Goal: Check status: Check status

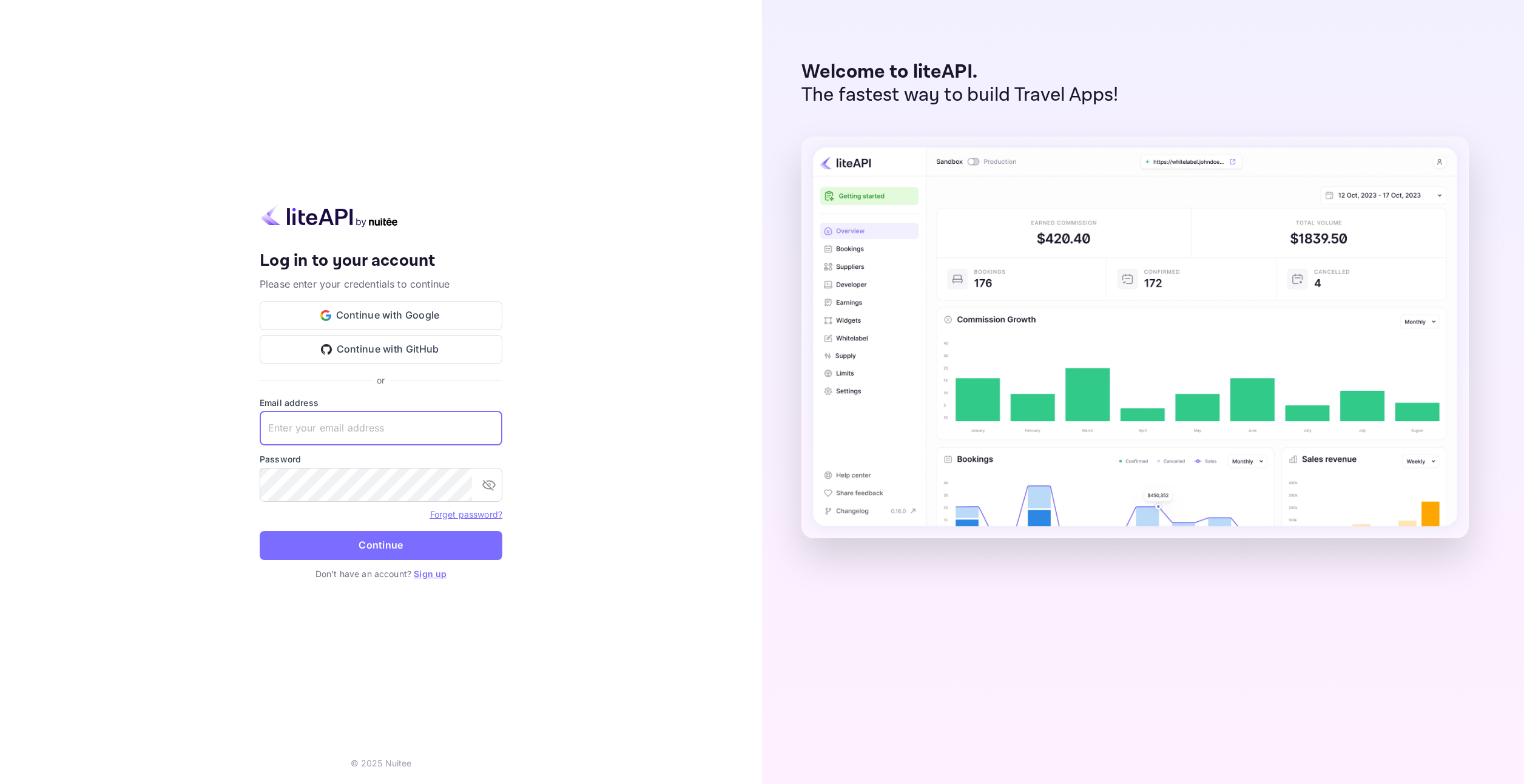
click at [361, 423] on input "text" at bounding box center [381, 428] width 243 height 34
paste input "[EMAIL_ADDRESS][DOMAIN_NAME]"
type input "[EMAIL_ADDRESS][DOMAIN_NAME]"
click at [290, 552] on button "Continue" at bounding box center [381, 544] width 243 height 29
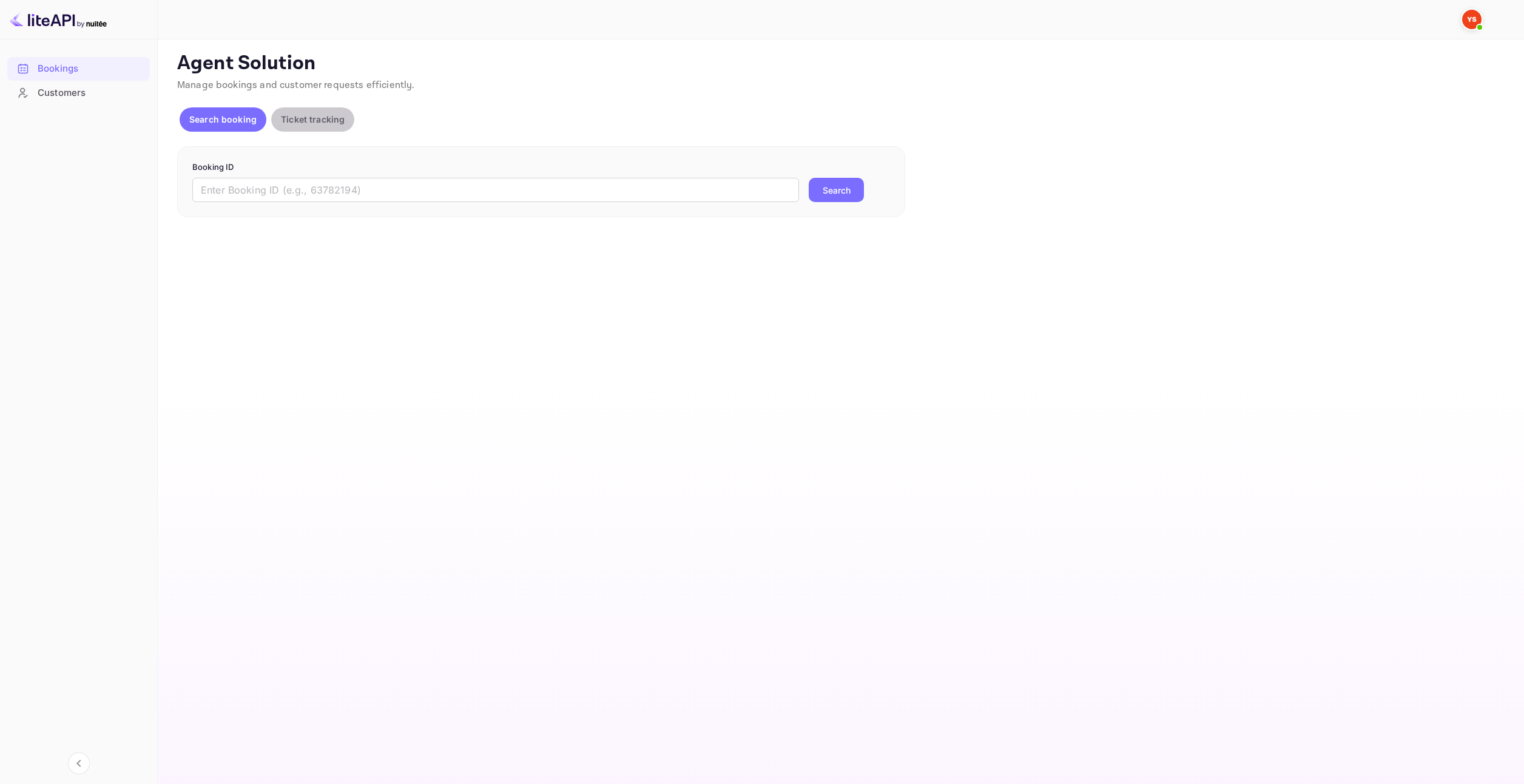
click at [311, 116] on p "Ticket tracking" at bounding box center [312, 119] width 64 height 13
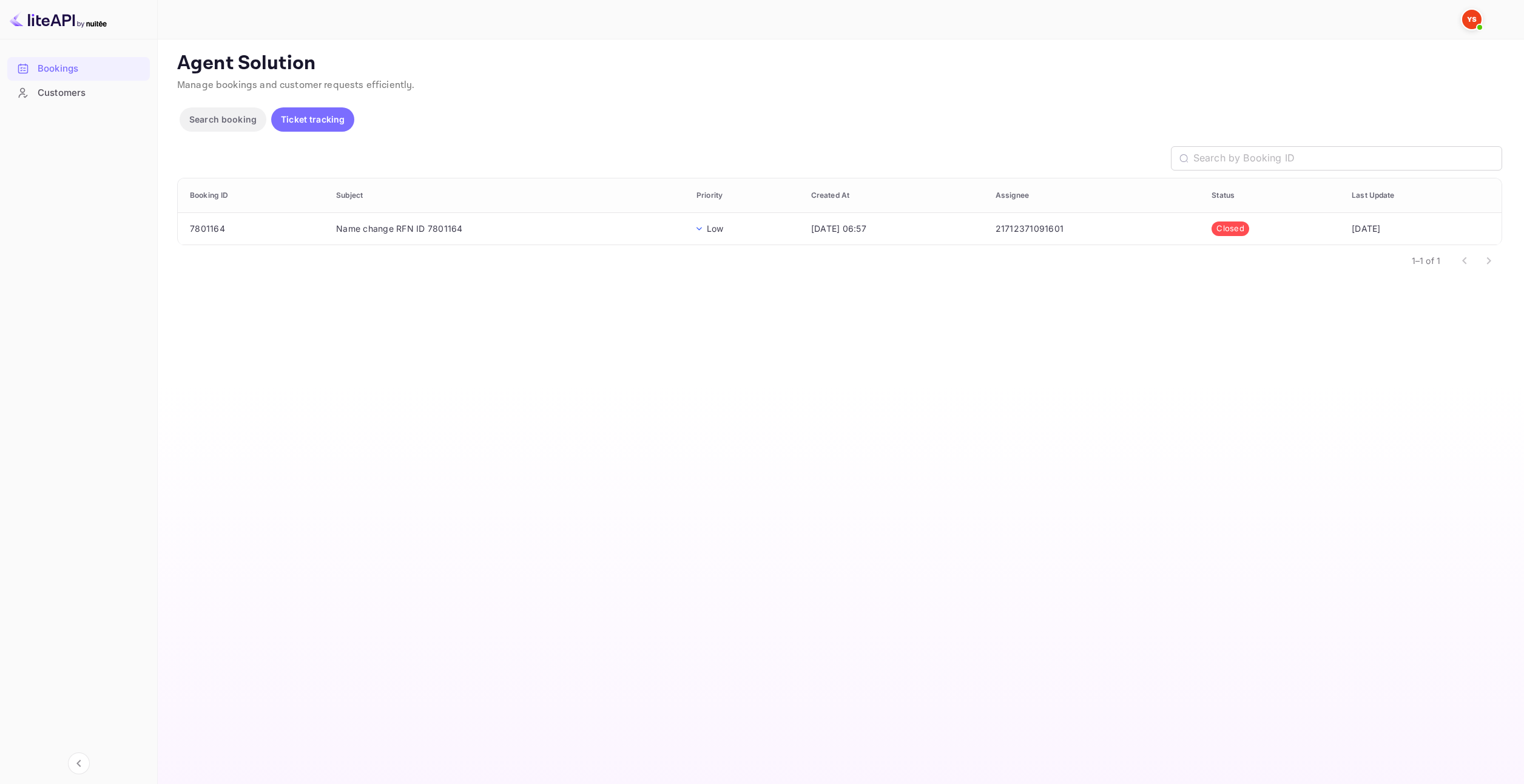
click at [221, 121] on p "Search booking" at bounding box center [222, 119] width 67 height 13
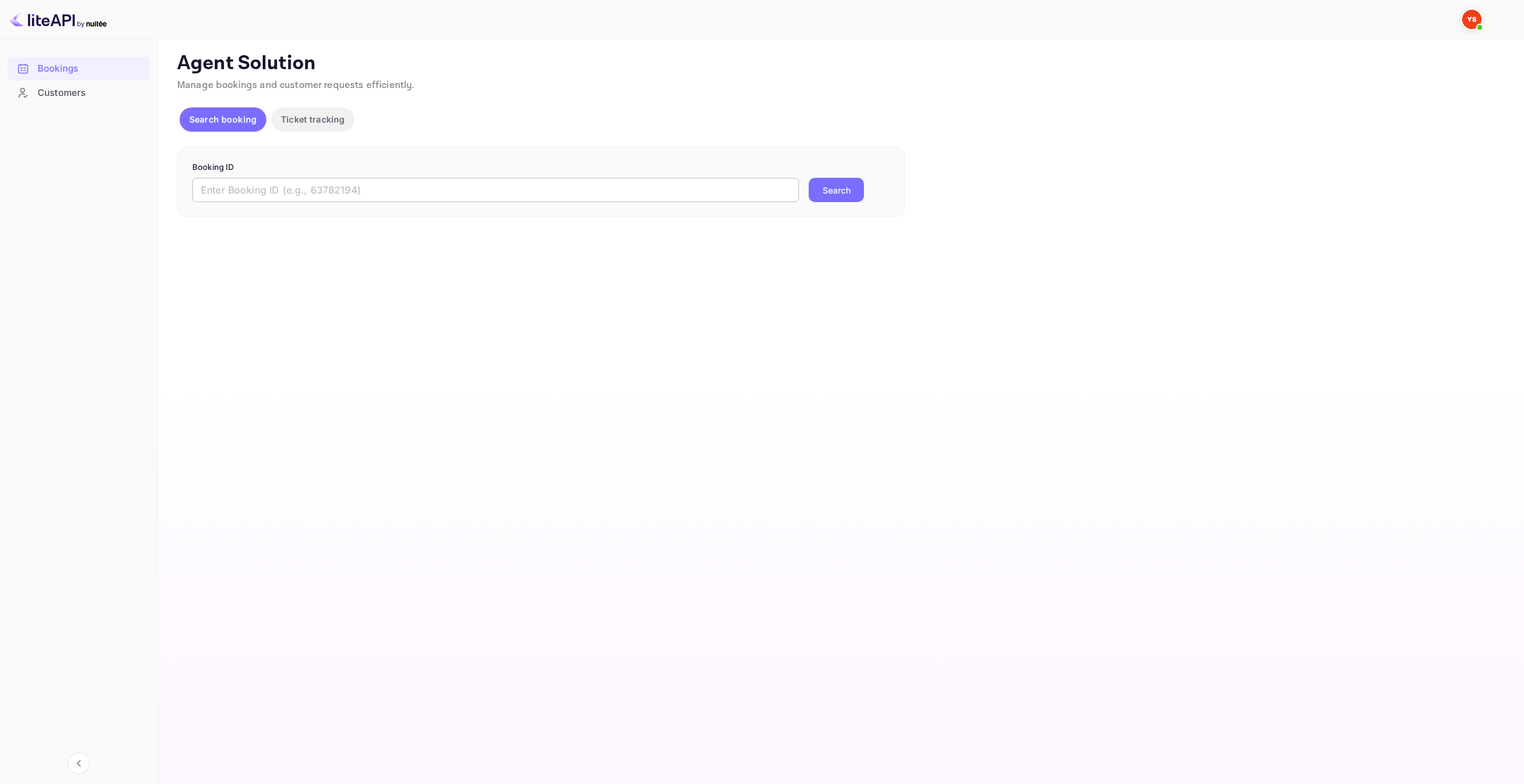
click at [415, 192] on input "text" at bounding box center [496, 190] width 606 height 24
paste input "9508580"
type input "9508580"
click at [855, 185] on button "Search" at bounding box center [836, 190] width 55 height 24
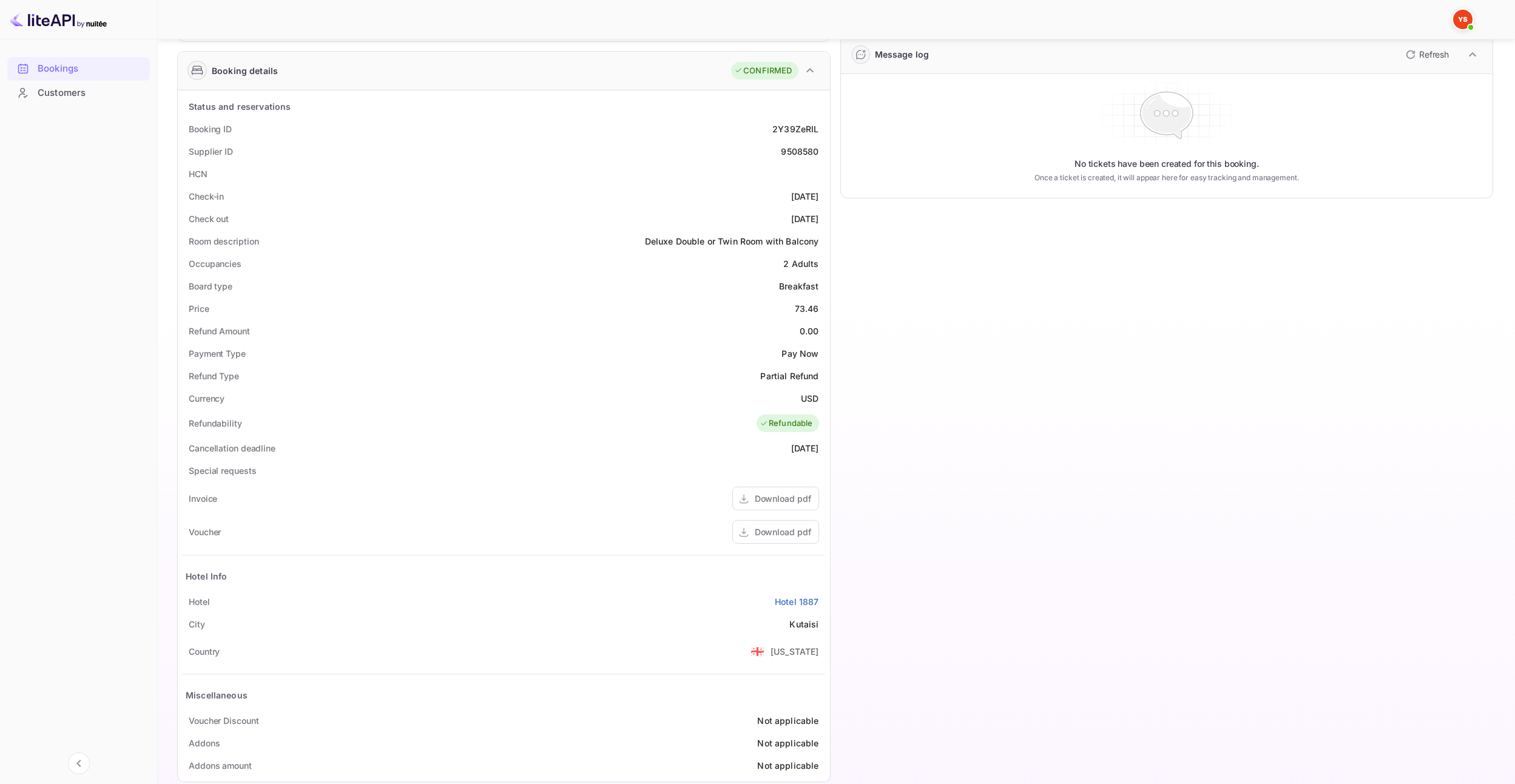
scroll to position [182, 0]
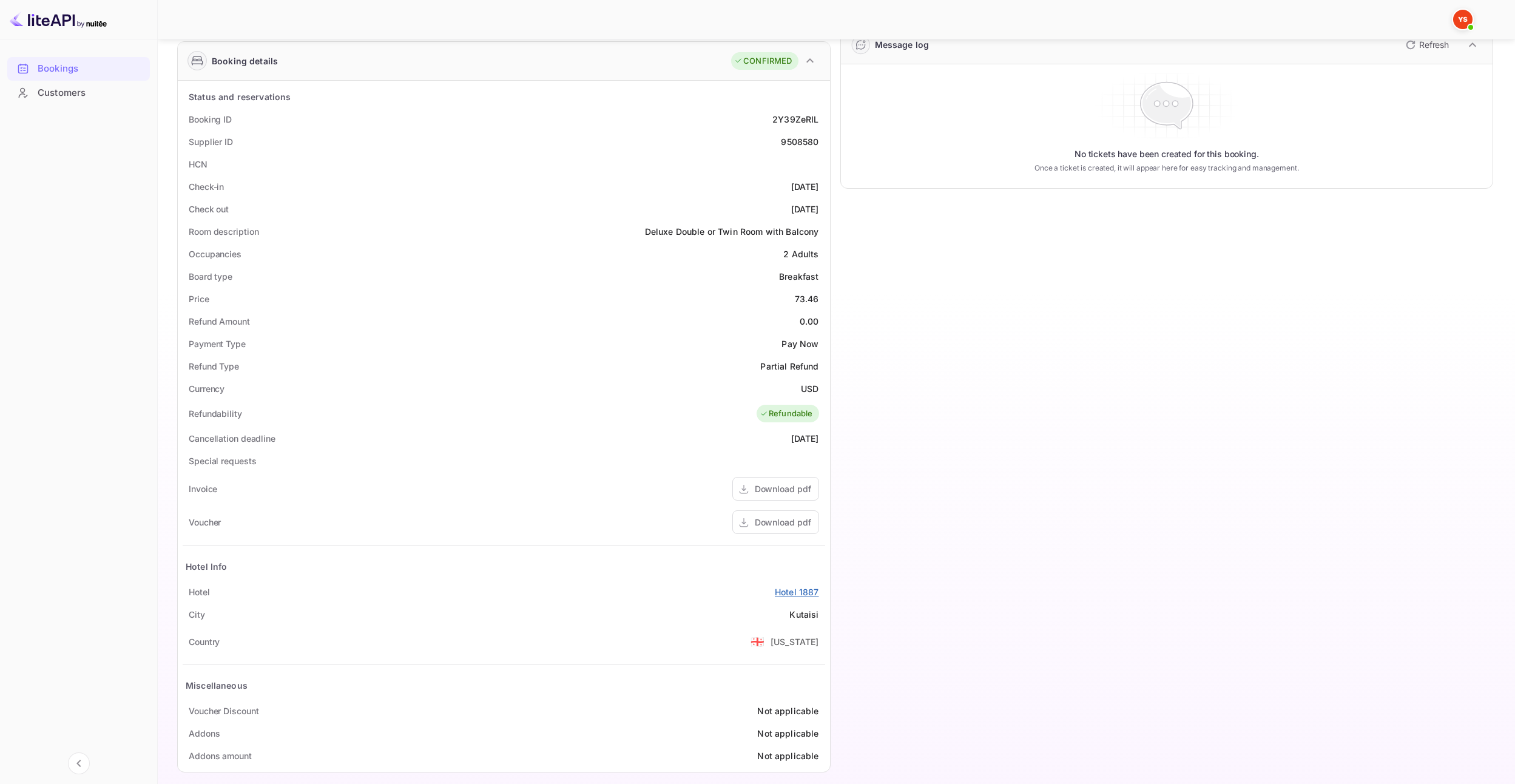
click at [788, 594] on link "Hotel 1887" at bounding box center [796, 591] width 44 height 13
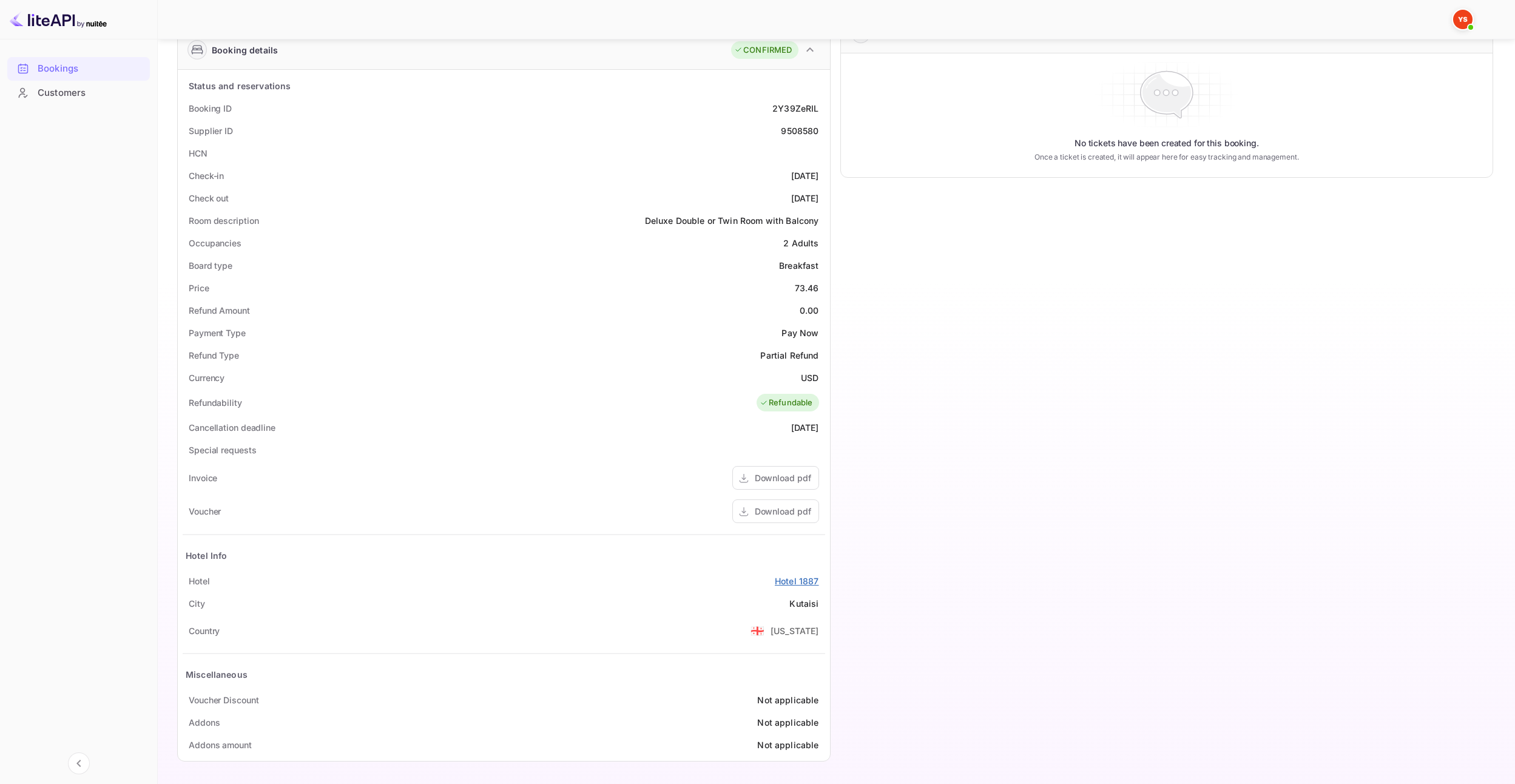
scroll to position [193, 0]
click at [762, 477] on div "Download pdf" at bounding box center [782, 476] width 57 height 13
click at [764, 510] on div "Download pdf" at bounding box center [782, 510] width 57 height 13
